Goal: Find specific page/section: Find specific page/section

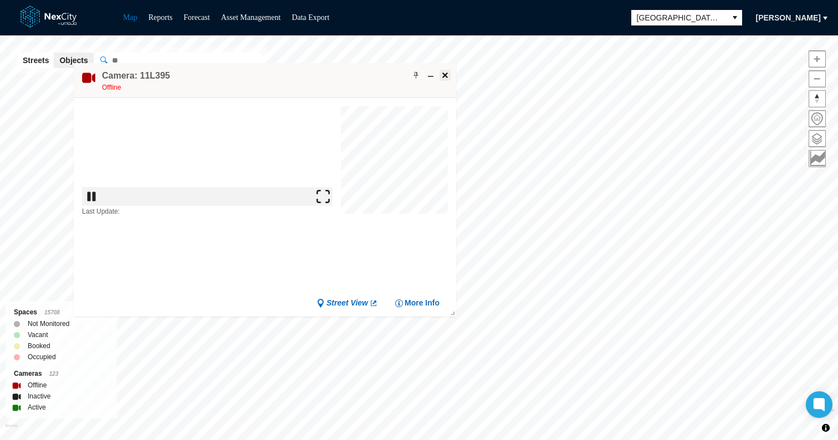
click at [443, 74] on span at bounding box center [444, 75] width 9 height 9
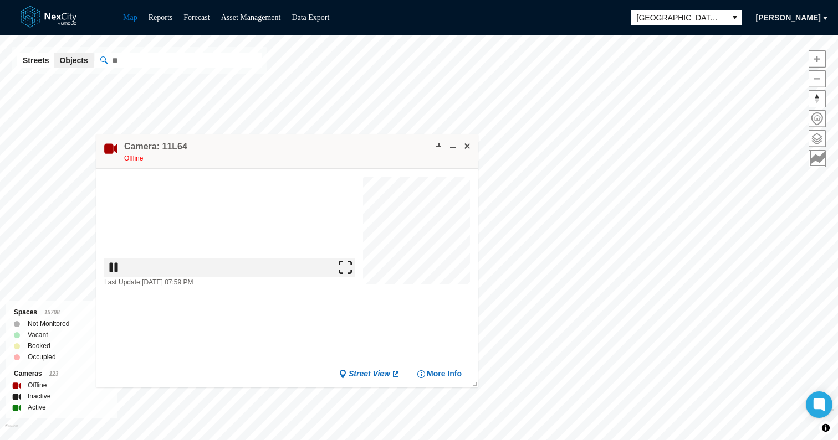
click at [353, 327] on img at bounding box center [350, 323] width 13 height 13
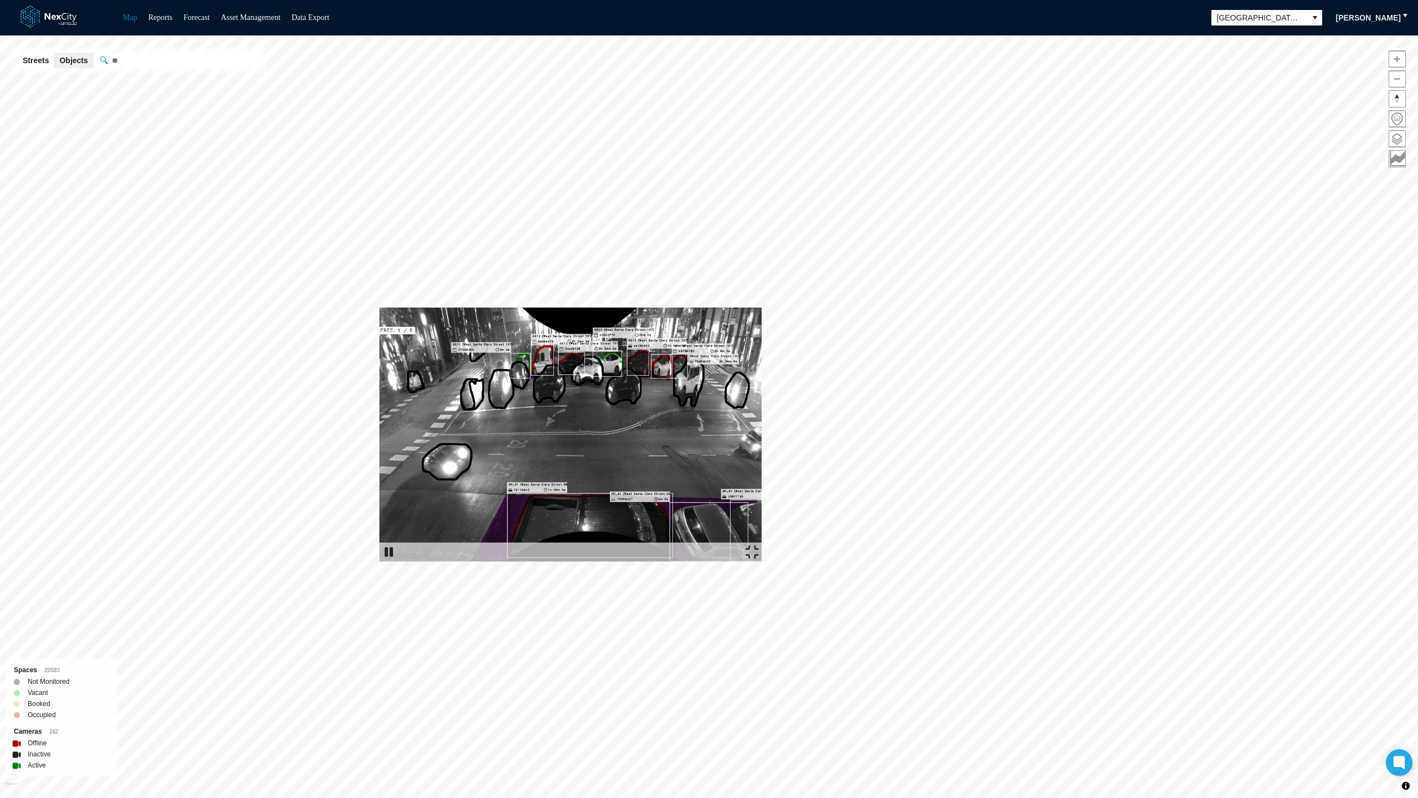
click at [759, 440] on img at bounding box center [752, 551] width 13 height 13
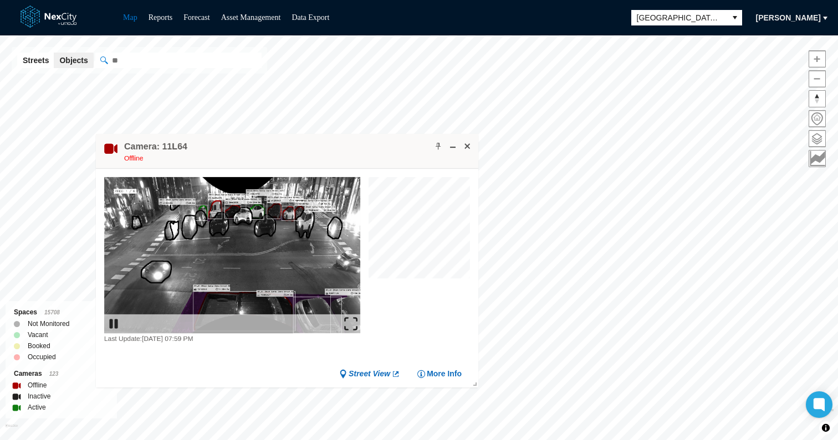
click at [353, 328] on img at bounding box center [350, 323] width 13 height 13
click at [351, 318] on img at bounding box center [350, 323] width 13 height 13
click at [470, 146] on span at bounding box center [467, 146] width 9 height 9
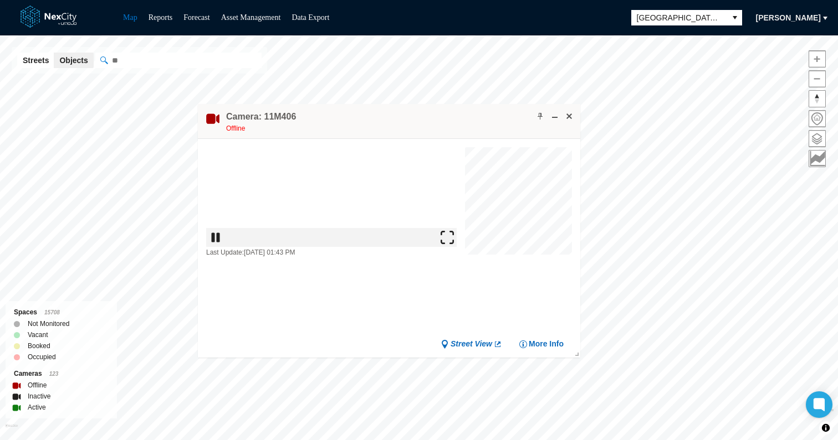
click at [450, 244] on img at bounding box center [446, 237] width 13 height 13
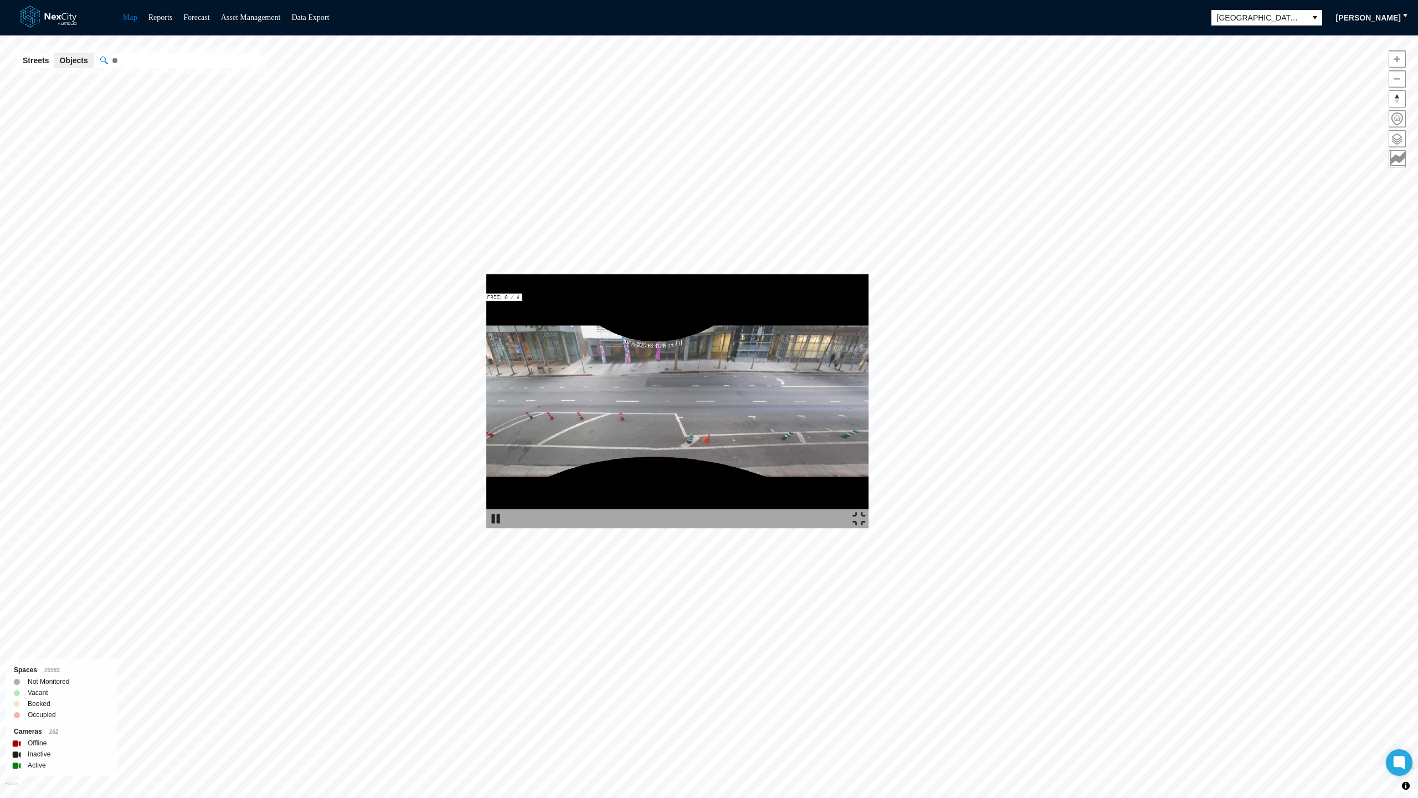
click at [837, 440] on img at bounding box center [859, 518] width 13 height 13
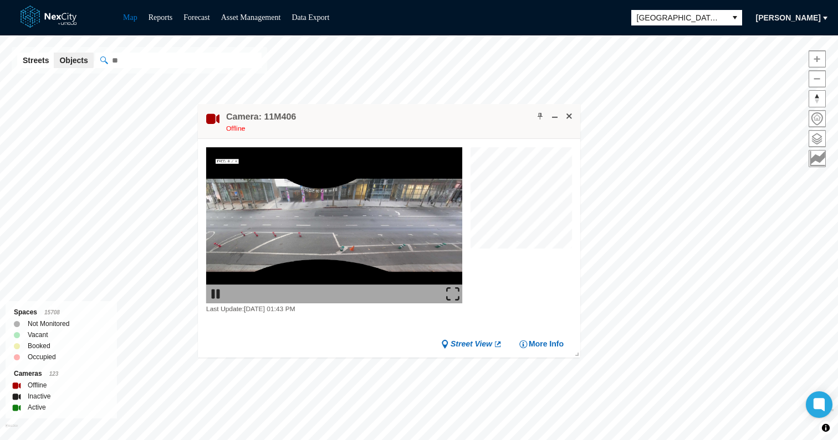
click at [459, 299] on img at bounding box center [452, 293] width 13 height 13
click at [569, 118] on span at bounding box center [568, 116] width 9 height 9
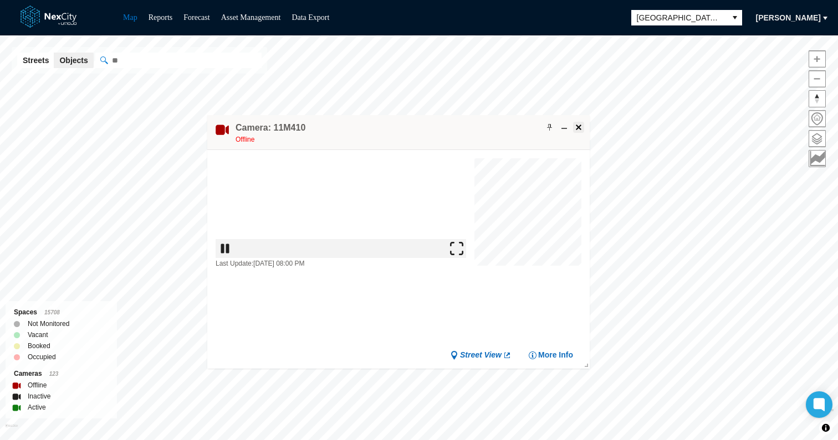
click at [579, 127] on span at bounding box center [578, 127] width 9 height 9
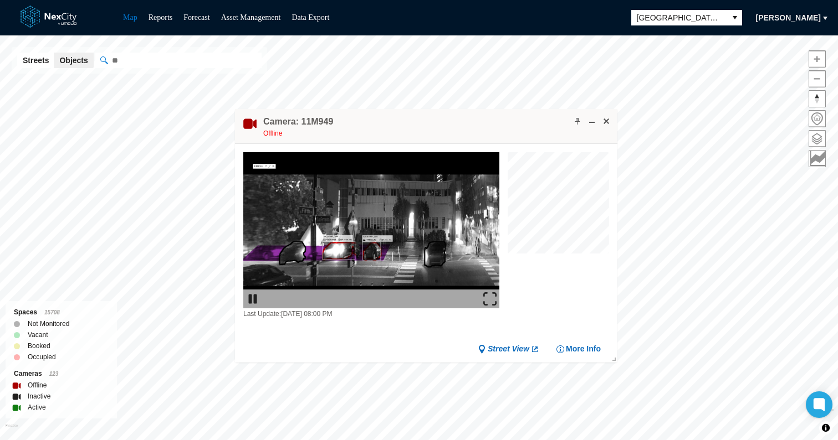
click at [492, 300] on img at bounding box center [489, 298] width 13 height 13
click at [605, 120] on span at bounding box center [606, 121] width 9 height 9
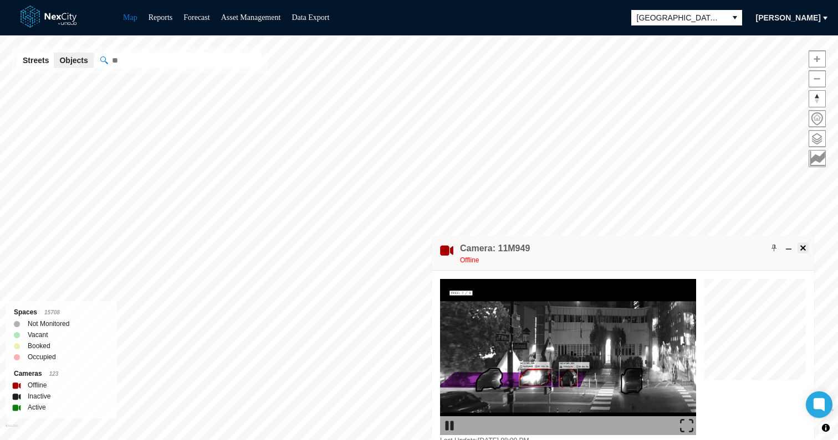
click at [801, 245] on span at bounding box center [802, 248] width 9 height 9
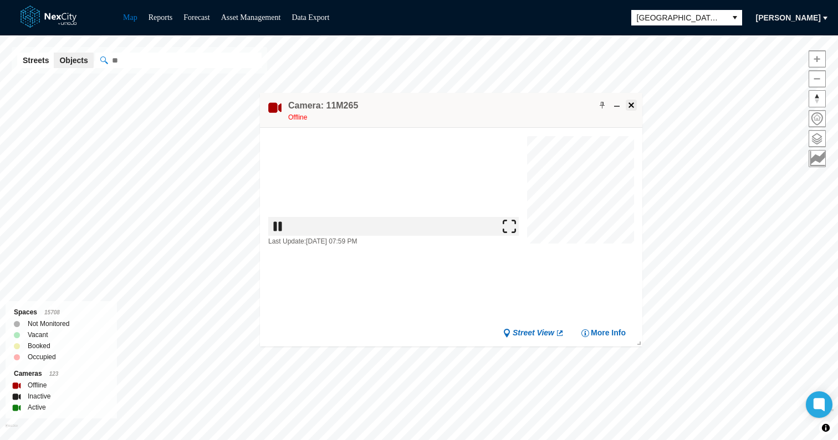
click at [631, 108] on span at bounding box center [631, 105] width 9 height 9
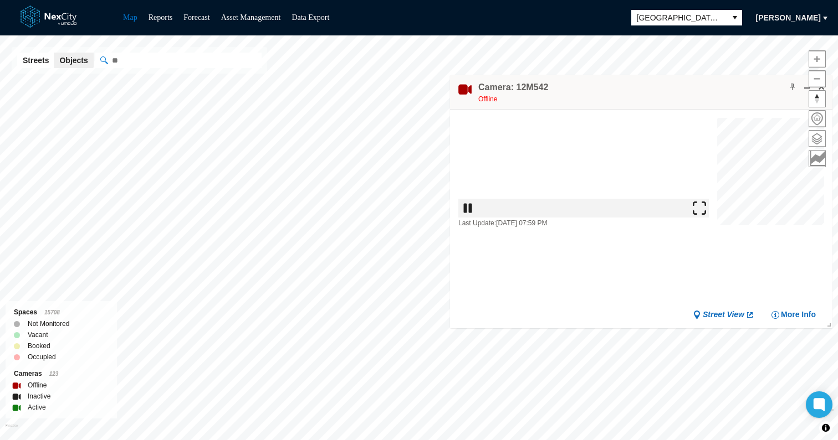
click at [706, 215] on img at bounding box center [698, 208] width 13 height 13
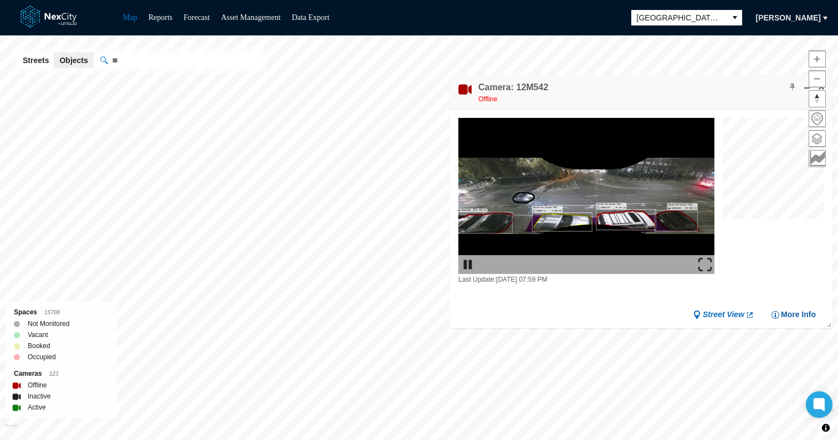
click at [802, 314] on span "More Info" at bounding box center [797, 315] width 35 height 11
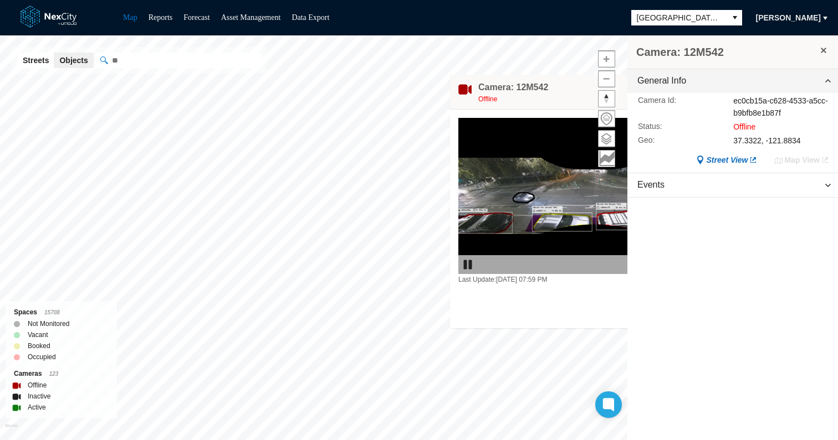
click at [742, 101] on div "ec0cb15a-c628-4533-a5cc-b9bfb8e1b87f" at bounding box center [781, 107] width 96 height 24
drag, startPoint x: 742, startPoint y: 101, endPoint x: 790, endPoint y: 116, distance: 50.3
click at [790, 116] on div "ec0cb15a-c628-4533-a5cc-b9bfb8e1b87f" at bounding box center [781, 107] width 96 height 24
copy div "ec0cb15a-c628-4533-a5cc-b9bfb8e1b87f"
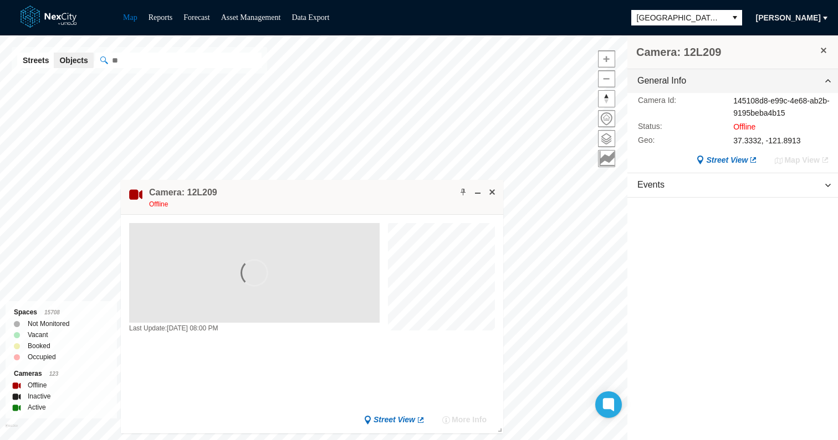
click at [825, 47] on span at bounding box center [823, 50] width 9 height 9
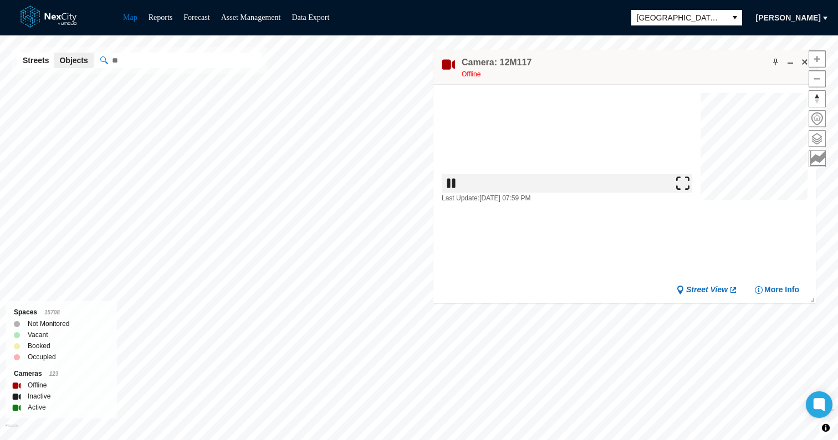
click at [692, 237] on img at bounding box center [687, 239] width 13 height 13
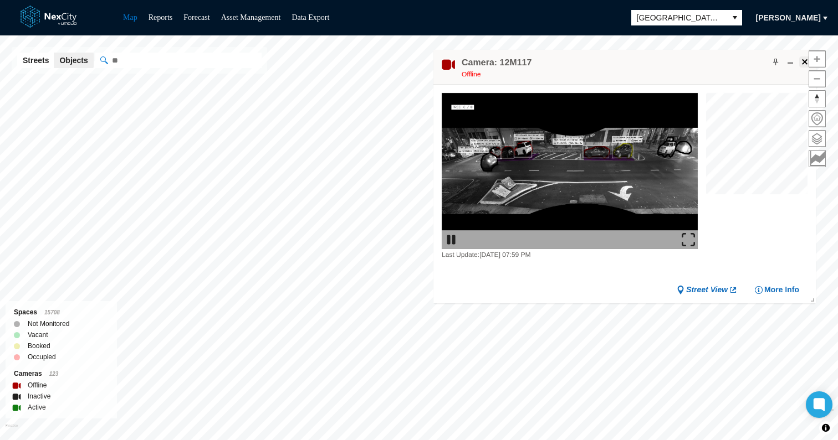
click at [804, 65] on span at bounding box center [804, 62] width 9 height 9
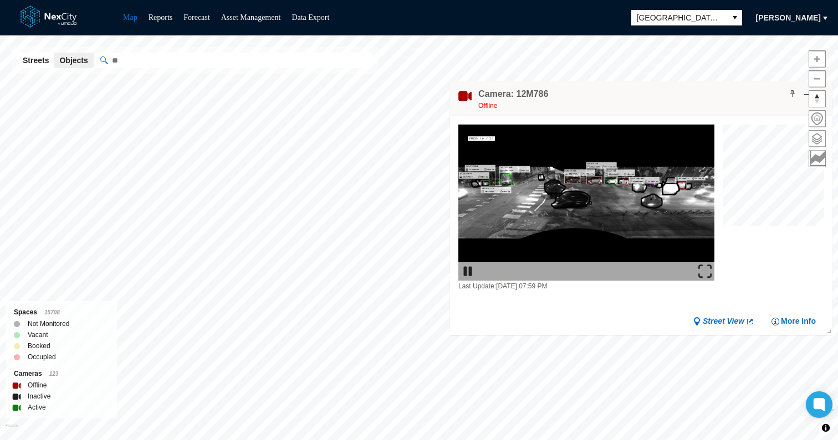
click at [166, 61] on input "" at bounding box center [233, 61] width 277 height 16
paste input "**********"
click at [233, 62] on input "**********" at bounding box center [233, 61] width 277 height 16
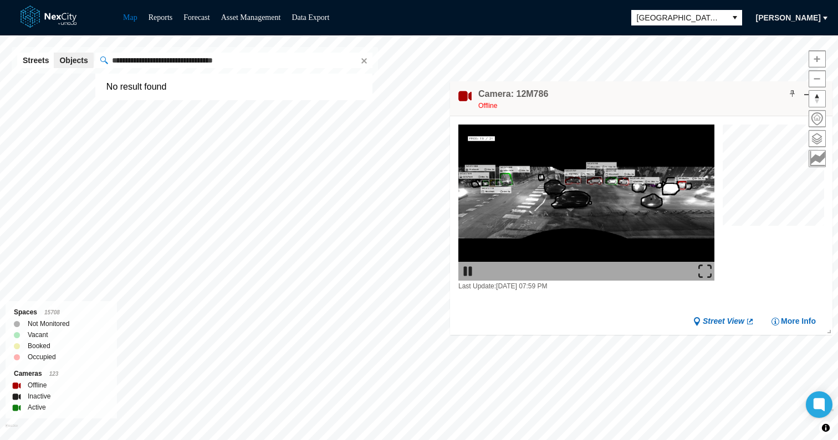
paste input ""
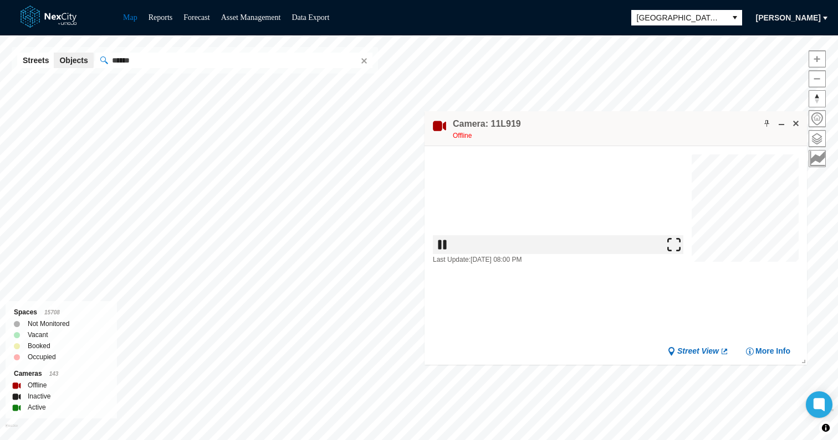
click at [168, 52] on div "Streets Objects ****** Powered by Mapbox" at bounding box center [195, 60] width 366 height 27
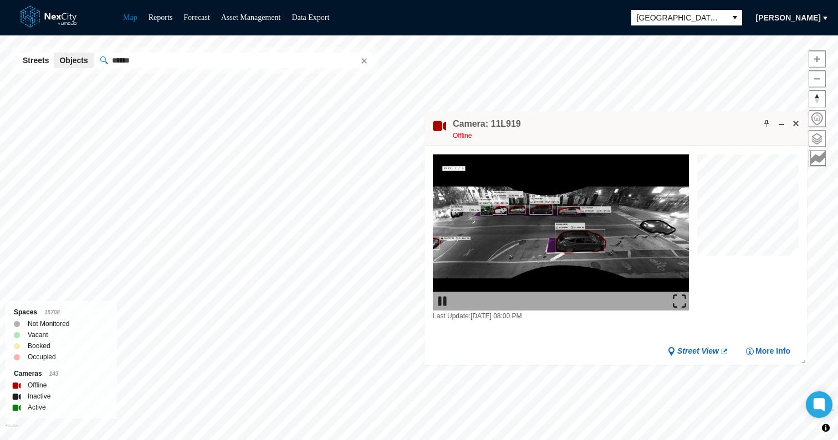
click at [158, 55] on input "******" at bounding box center [233, 61] width 277 height 16
paste input ""
type input "******"
